Goal: Navigation & Orientation: Find specific page/section

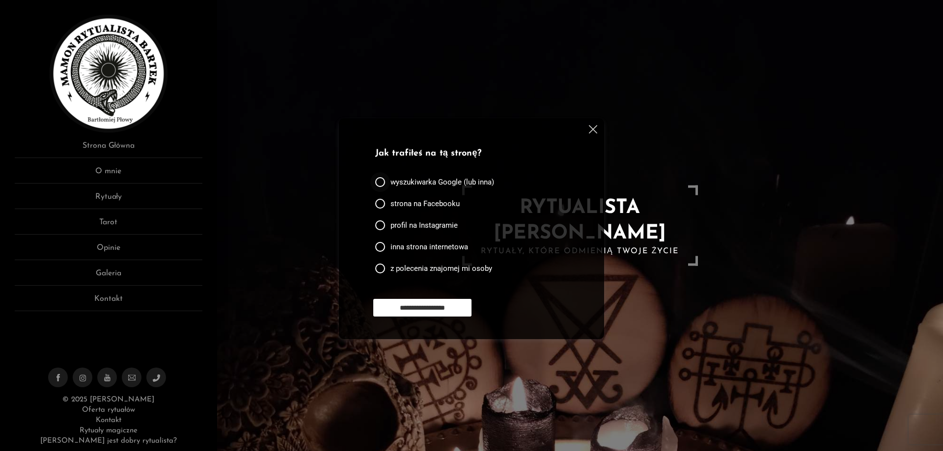
click at [444, 179] on span "wyszukiwarka Google (lub inna)" at bounding box center [442, 182] width 104 height 10
click at [428, 308] on input "**********" at bounding box center [422, 308] width 98 height 18
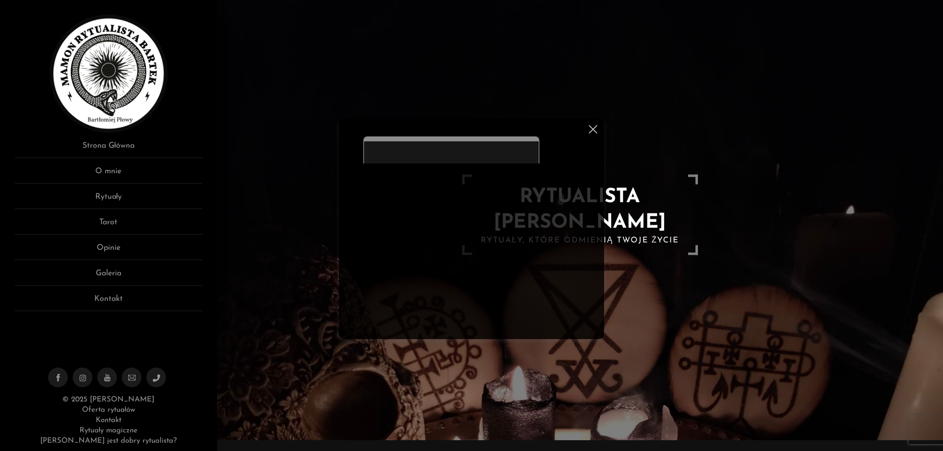
scroll to position [32, 0]
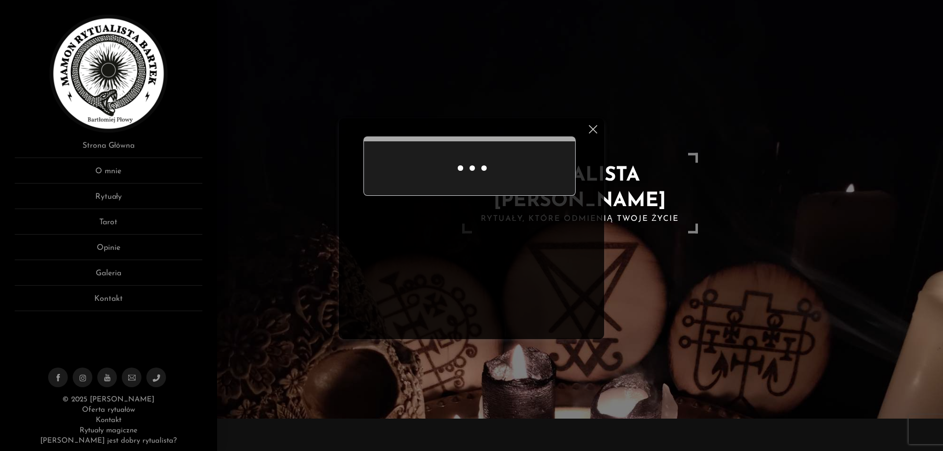
click at [591, 128] on img at bounding box center [593, 129] width 8 height 8
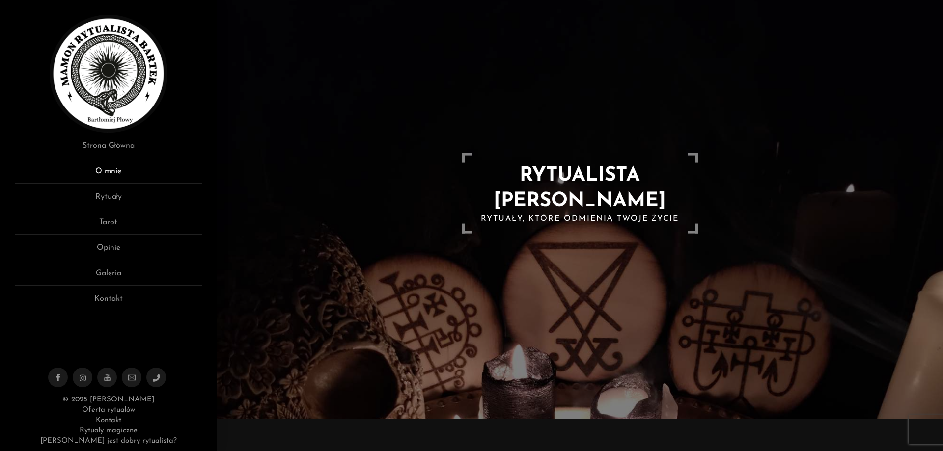
click at [125, 169] on link "O mnie" at bounding box center [109, 175] width 188 height 18
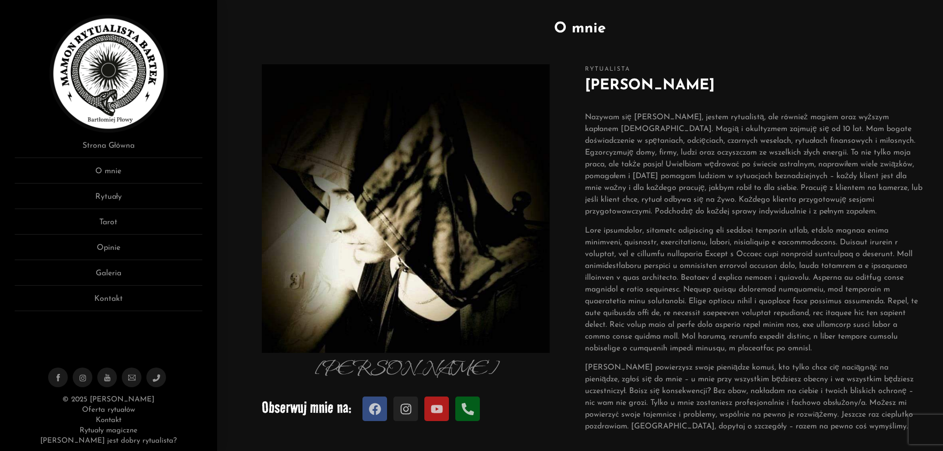
scroll to position [49, 0]
